Goal: Task Accomplishment & Management: Complete application form

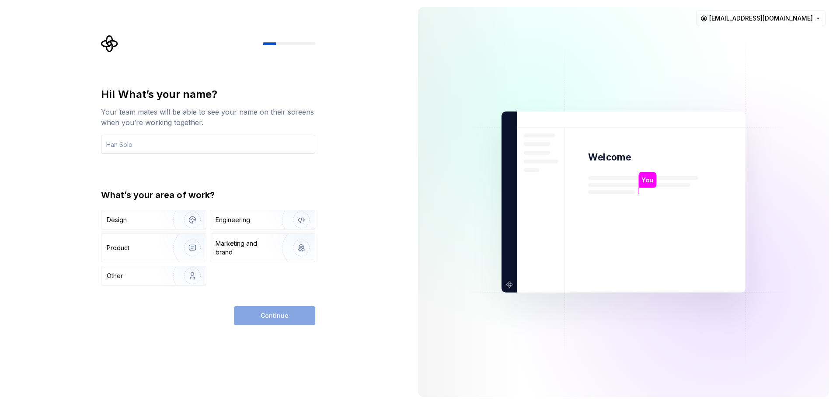
click at [168, 145] on input "text" at bounding box center [208, 144] width 214 height 19
type input "Thế Anh"
click at [244, 223] on div "Engineering" at bounding box center [233, 220] width 35 height 9
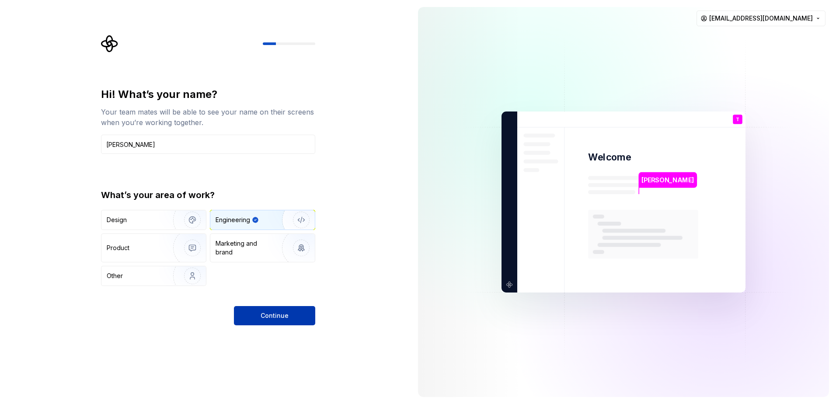
click at [296, 318] on button "Continue" at bounding box center [274, 315] width 81 height 19
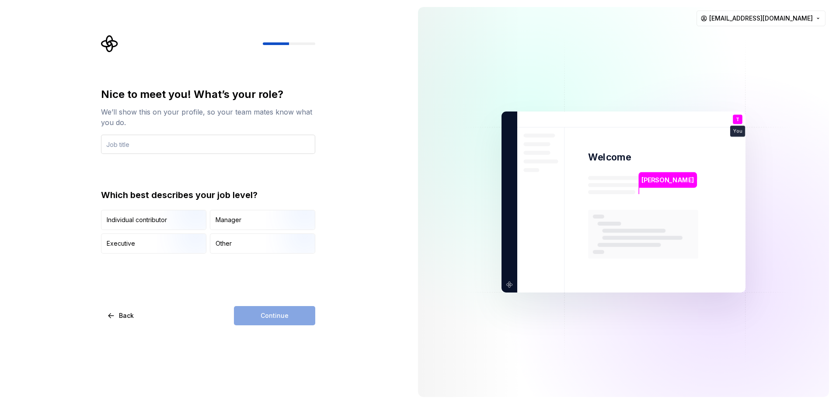
click at [164, 142] on input "text" at bounding box center [208, 144] width 214 height 19
type input "S"
click at [117, 144] on input "Fullstack Engineer" at bounding box center [208, 144] width 214 height 19
click at [118, 146] on input "Fullstack Engineer" at bounding box center [208, 144] width 214 height 19
drag, startPoint x: 222, startPoint y: 195, endPoint x: 217, endPoint y: 174, distance: 22.0
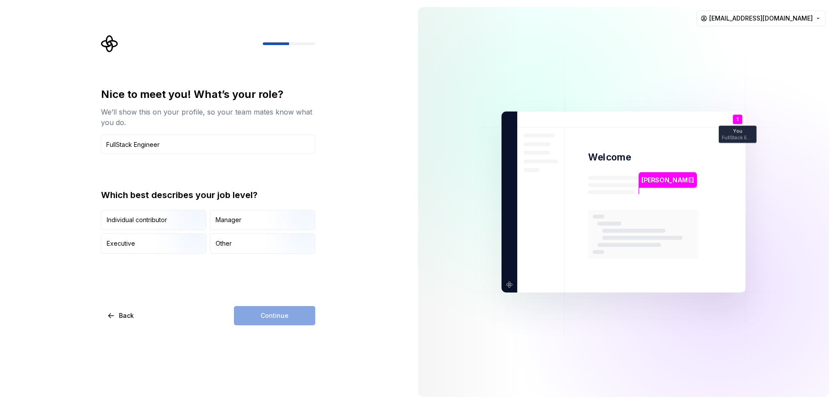
click at [223, 194] on div "Which best describes your job level?" at bounding box center [208, 195] width 214 height 12
click at [120, 142] on input "FullStack Engineer" at bounding box center [208, 144] width 214 height 19
click at [251, 165] on div "Nice to meet you! What’s your role? We’ll show this on your profile, so your te…" at bounding box center [208, 170] width 214 height 166
click at [118, 147] on input "Fullstack Engineer" at bounding box center [208, 144] width 214 height 19
type input "Full Stack Engineer"
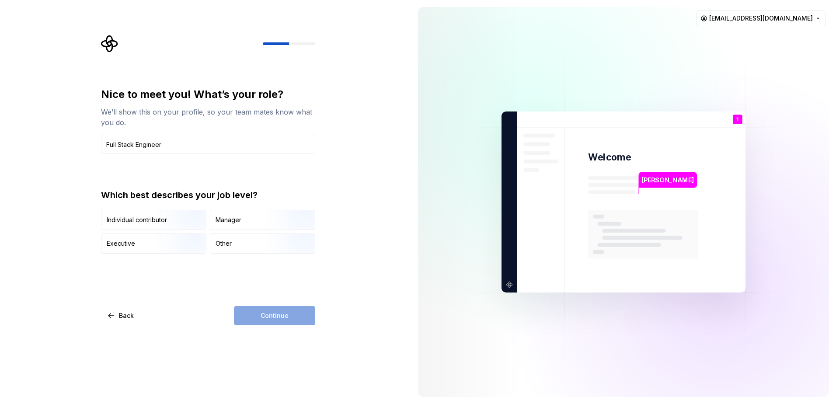
click at [190, 170] on div "Nice to meet you! What’s your role? We’ll show this on your profile, so your te…" at bounding box center [208, 170] width 214 height 166
click at [176, 221] on img "button" at bounding box center [185, 231] width 56 height 59
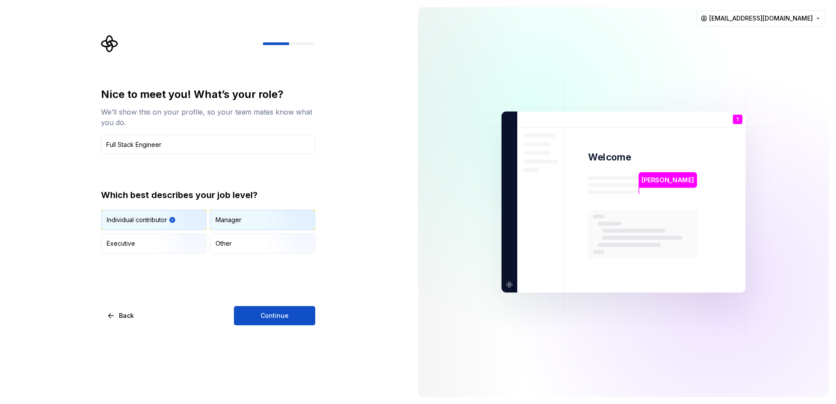
drag, startPoint x: 267, startPoint y: 228, endPoint x: 260, endPoint y: 223, distance: 8.5
click at [266, 228] on img "button" at bounding box center [294, 231] width 56 height 59
click at [145, 215] on div "Individual contributor" at bounding box center [153, 219] width 105 height 19
click at [296, 317] on button "Continue" at bounding box center [274, 315] width 81 height 19
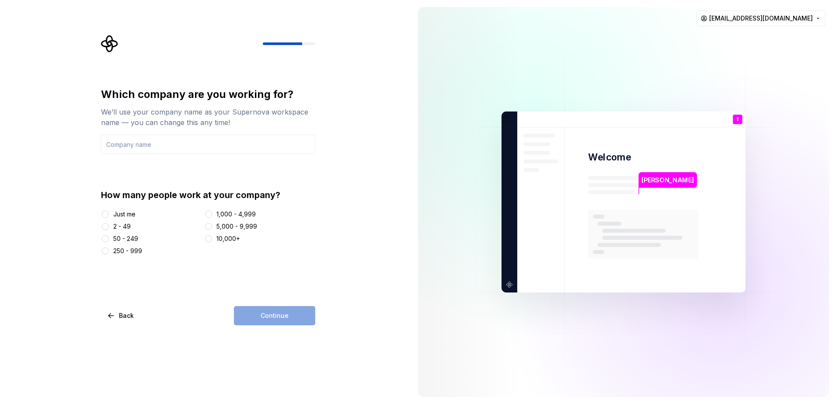
click at [111, 214] on div "Just me" at bounding box center [151, 214] width 100 height 9
click at [108, 217] on div at bounding box center [105, 214] width 9 height 9
click at [105, 215] on button "Just me" at bounding box center [105, 214] width 7 height 7
click at [143, 146] on input "text" at bounding box center [208, 144] width 214 height 19
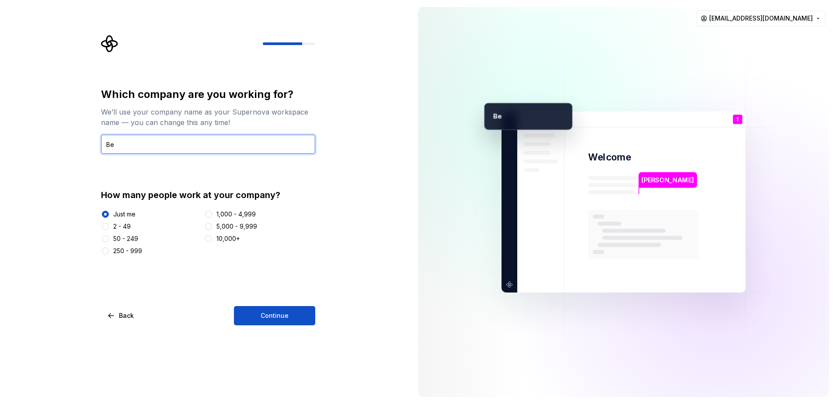
type input "B"
type input "A"
type input "Benna Solutions"
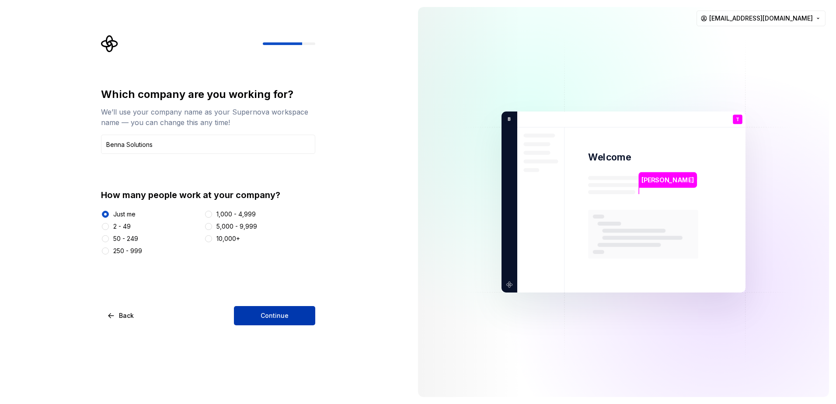
click at [273, 317] on span "Continue" at bounding box center [275, 315] width 28 height 9
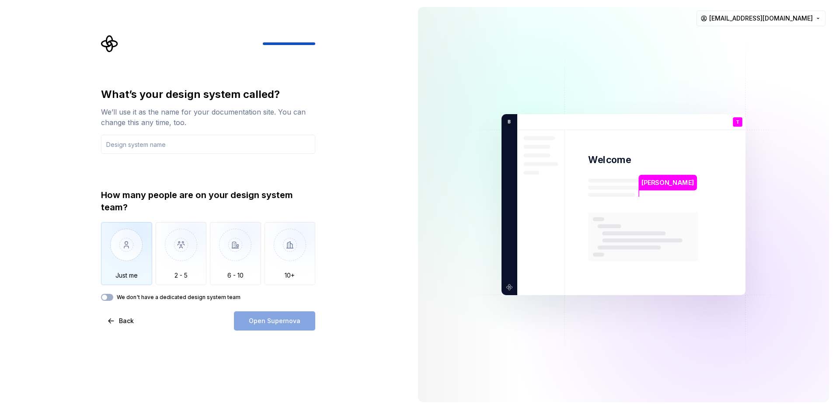
click at [139, 255] on img "button" at bounding box center [126, 251] width 51 height 59
click at [183, 147] on input "text" at bounding box center [208, 144] width 214 height 19
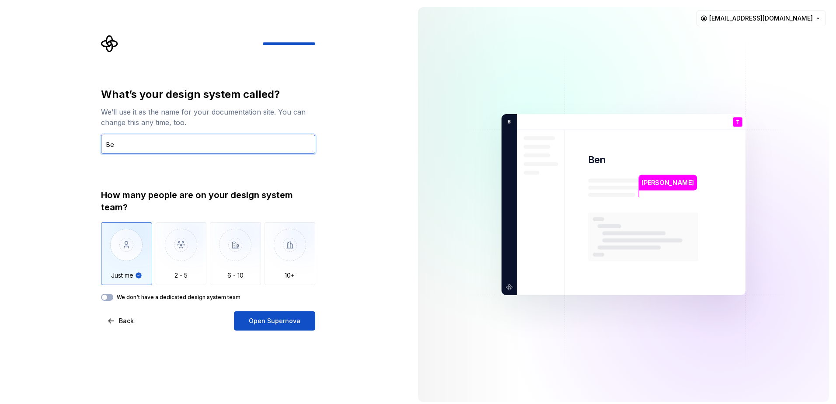
type input "B"
type input "T"
type input "B"
type input "g"
type input "Useful Tools"
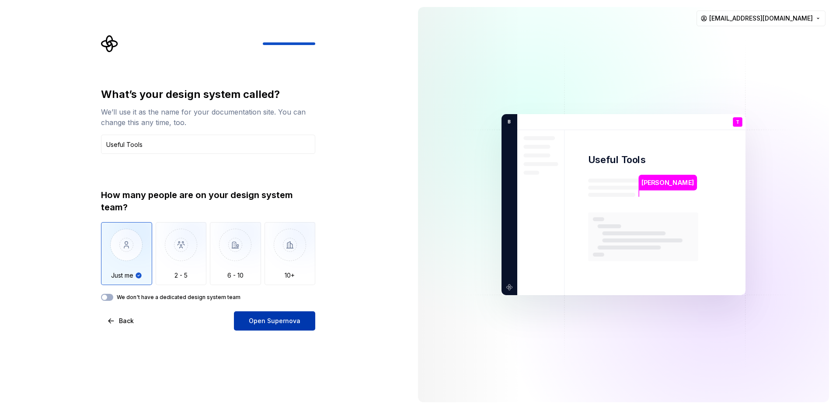
click at [254, 323] on span "Open Supernova" at bounding box center [275, 321] width 52 height 9
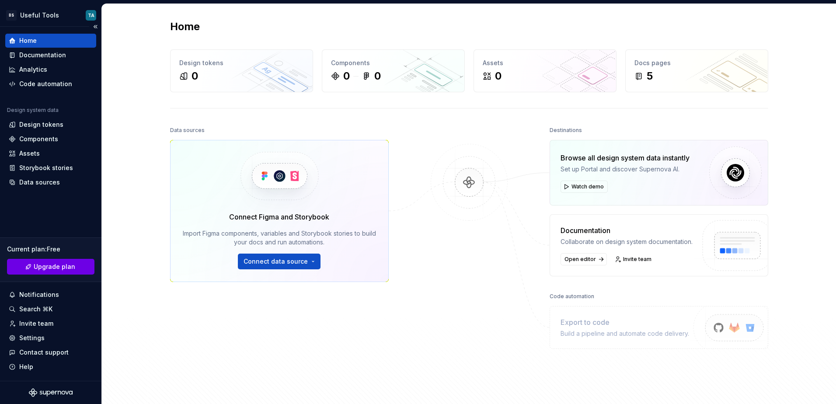
click at [69, 273] on link "Upgrade plan" at bounding box center [50, 267] width 87 height 16
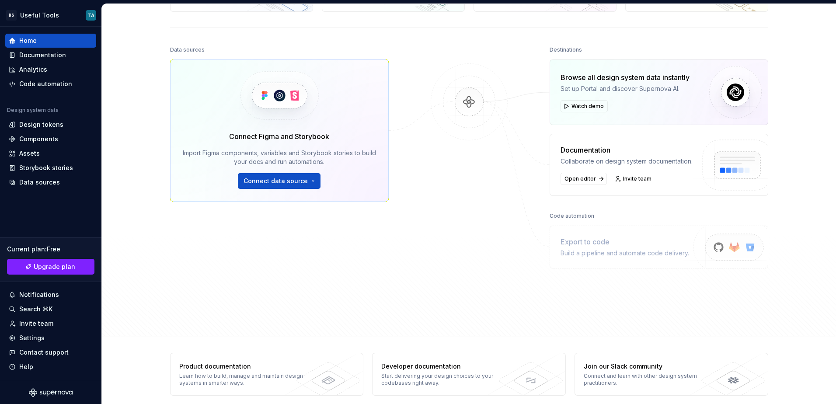
scroll to position [88, 0]
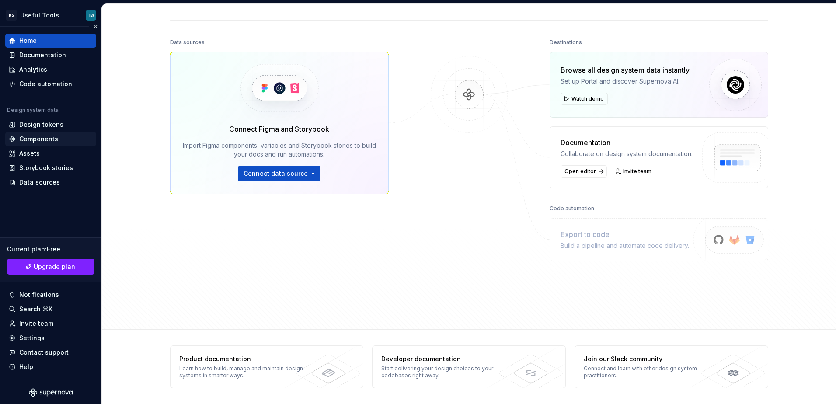
click at [57, 140] on div "Components" at bounding box center [51, 139] width 84 height 9
